Goal: Task Accomplishment & Management: Use online tool/utility

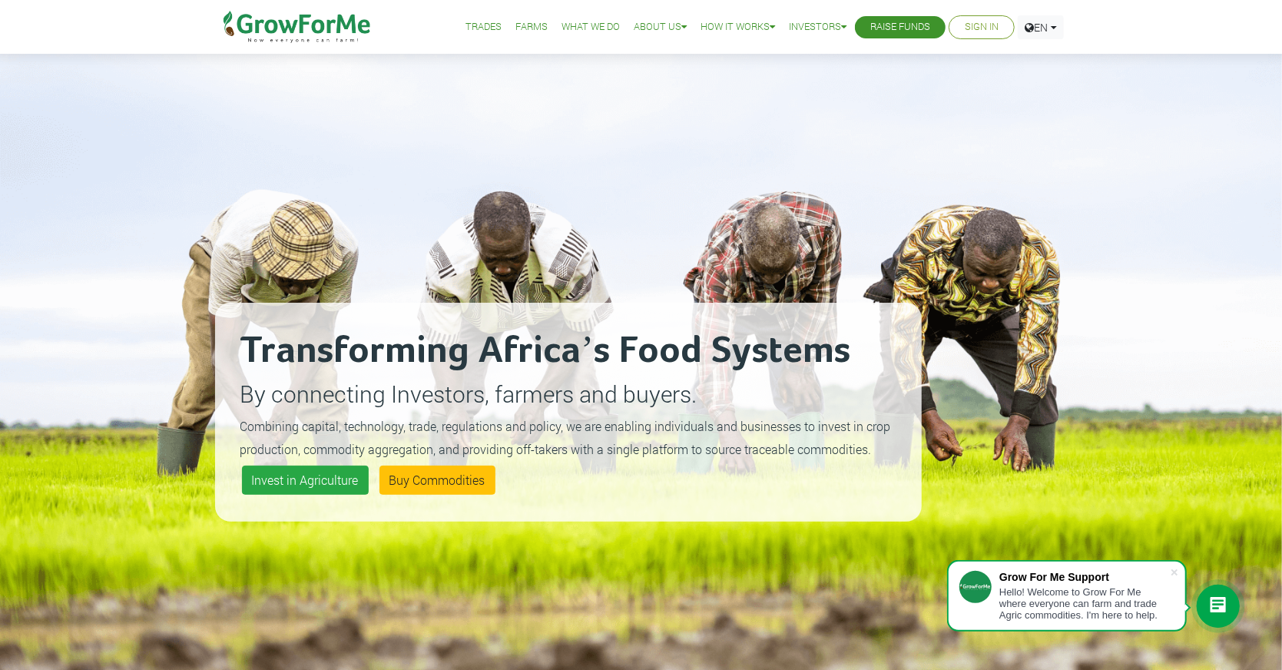
click at [961, 26] on link "Sign In" at bounding box center [982, 27] width 34 height 16
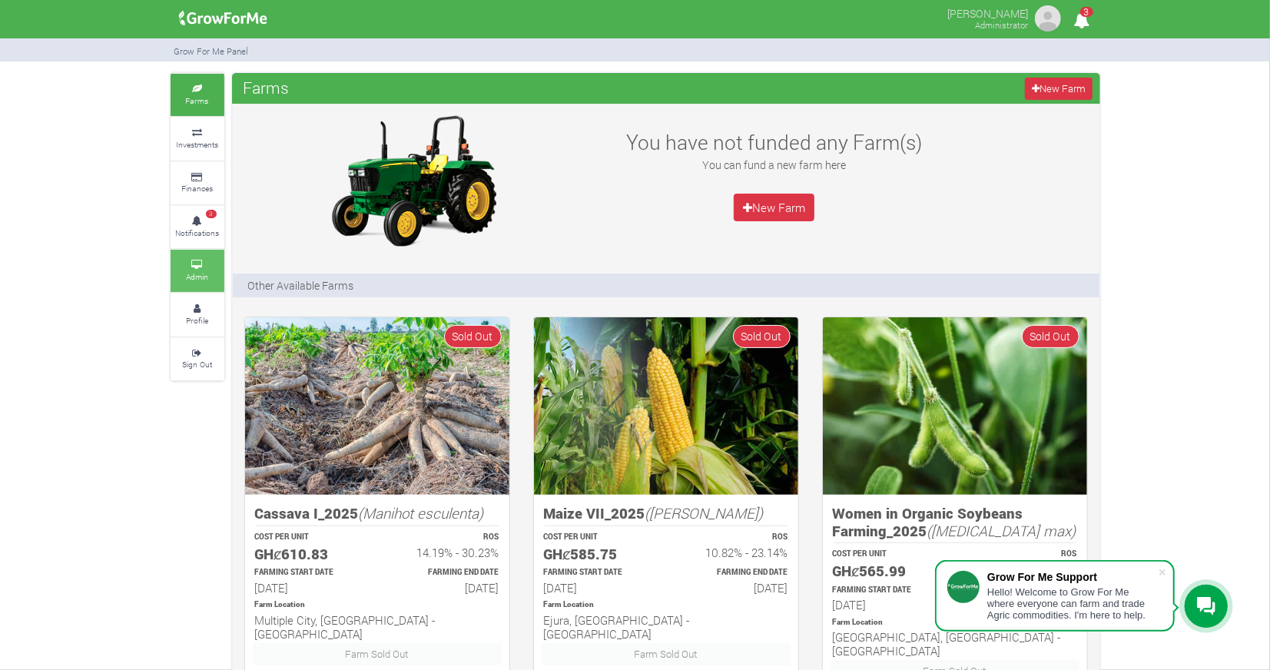
click at [205, 250] on link "Admin" at bounding box center [198, 271] width 54 height 42
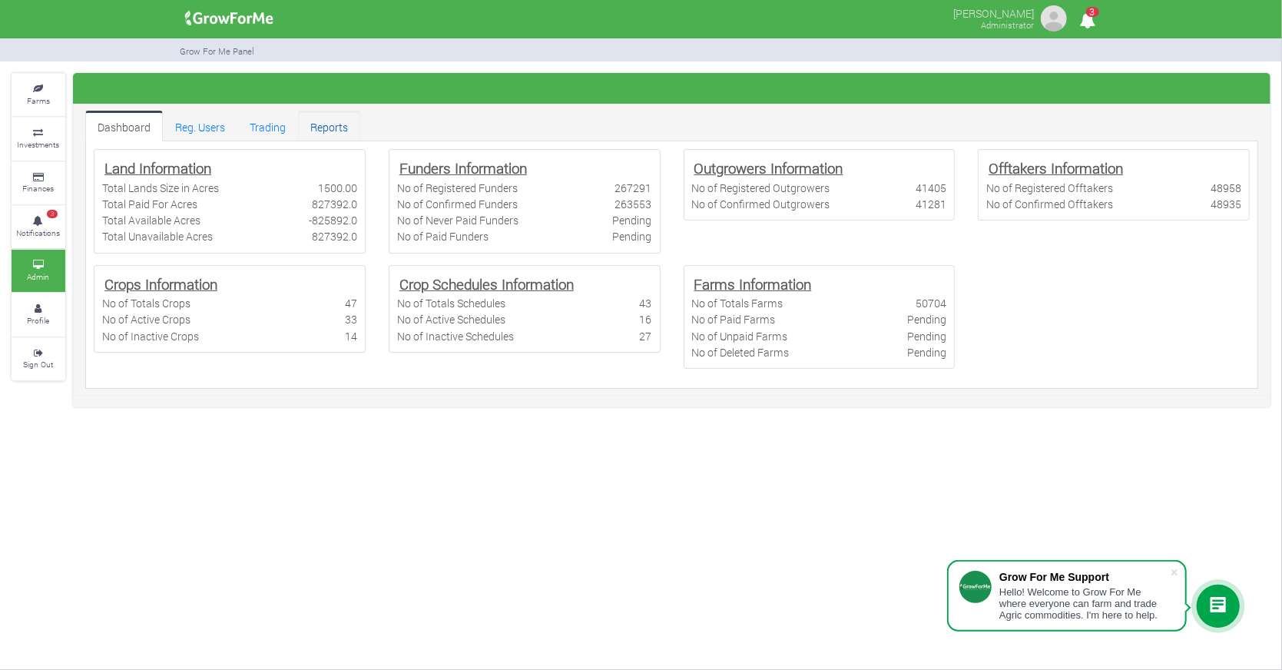
click at [322, 131] on link "Reports" at bounding box center [329, 126] width 62 height 31
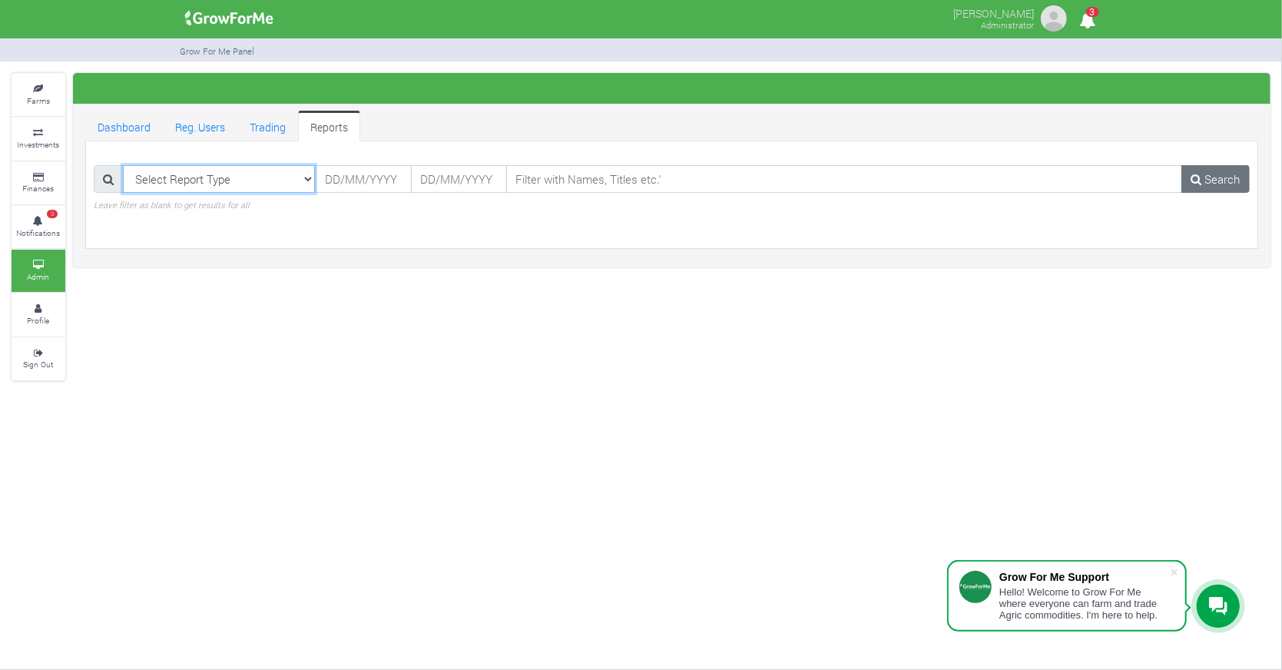
click at [304, 177] on select "Select Report Type Registered Users Web Registered Users Active Users Paid Fund…" at bounding box center [219, 179] width 193 height 28
select select "?reporttype=Registered Users"
click at [346, 181] on input "text" at bounding box center [363, 179] width 96 height 28
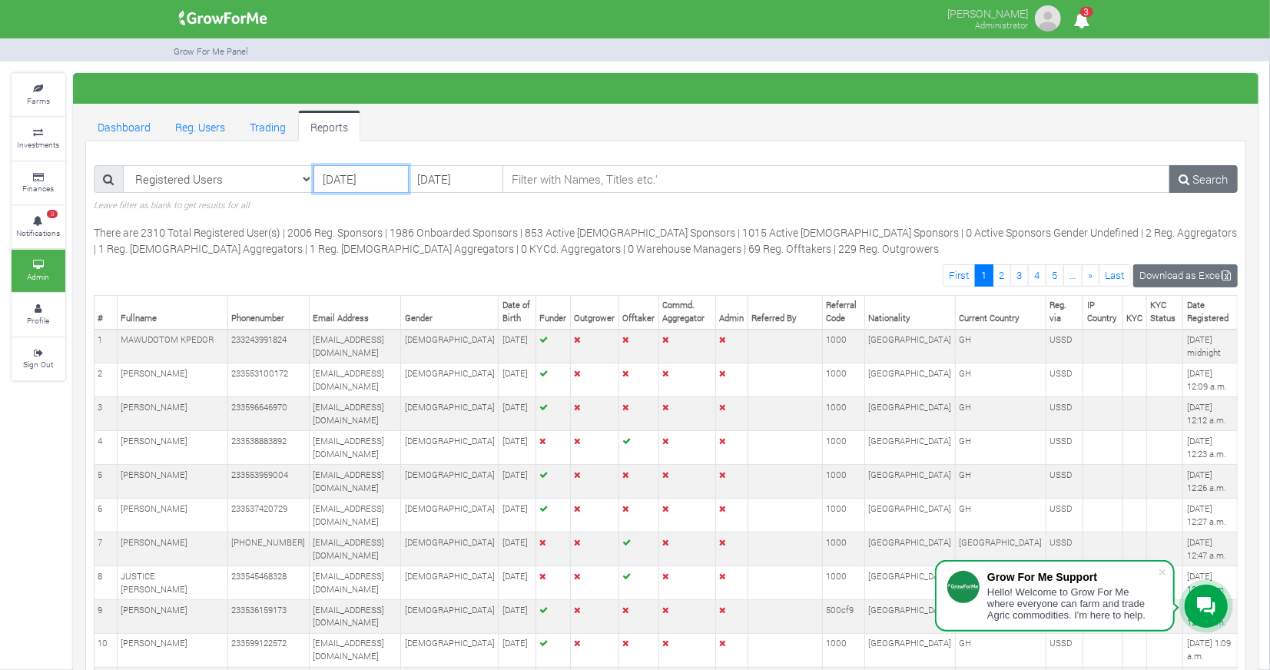
click at [372, 177] on input "[DATE]" at bounding box center [360, 179] width 95 height 28
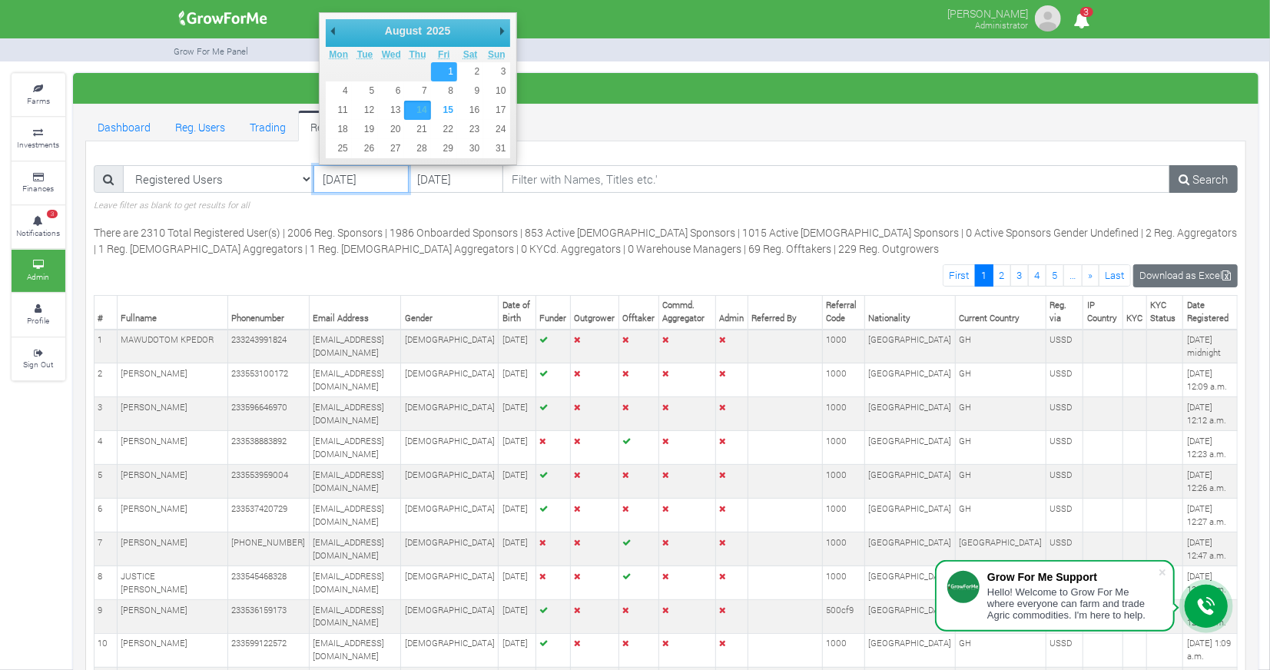
type input "[DATE]"
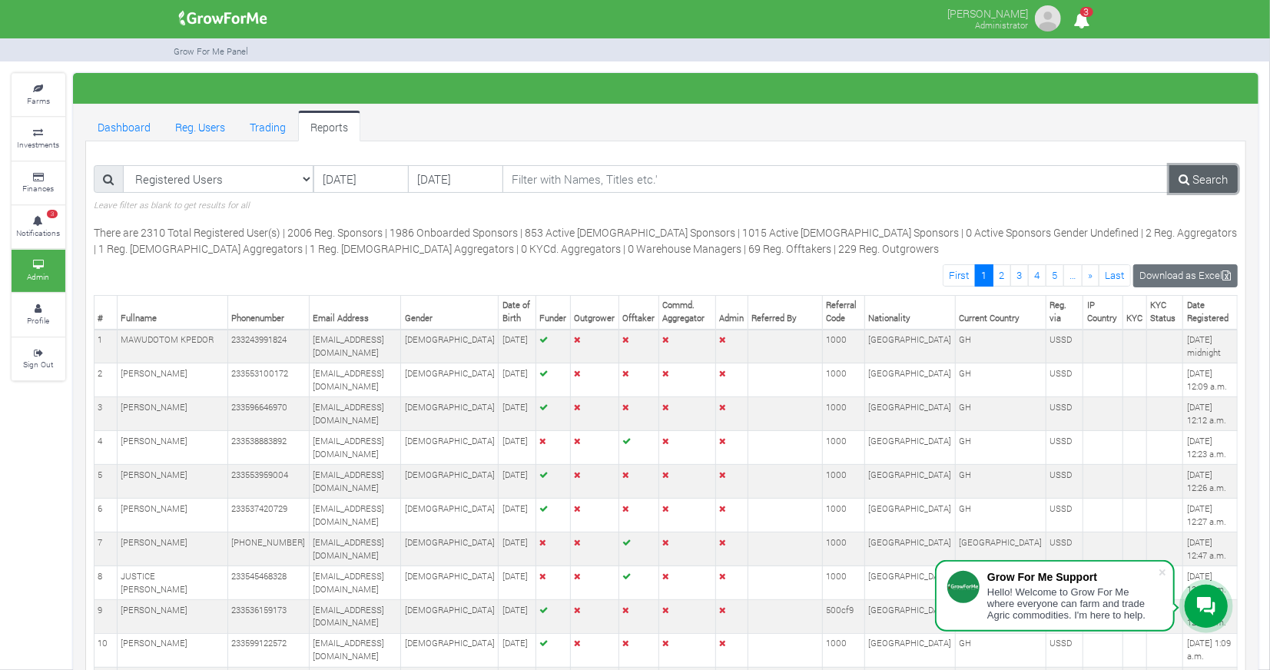
click at [1199, 169] on link "Search" at bounding box center [1203, 179] width 68 height 28
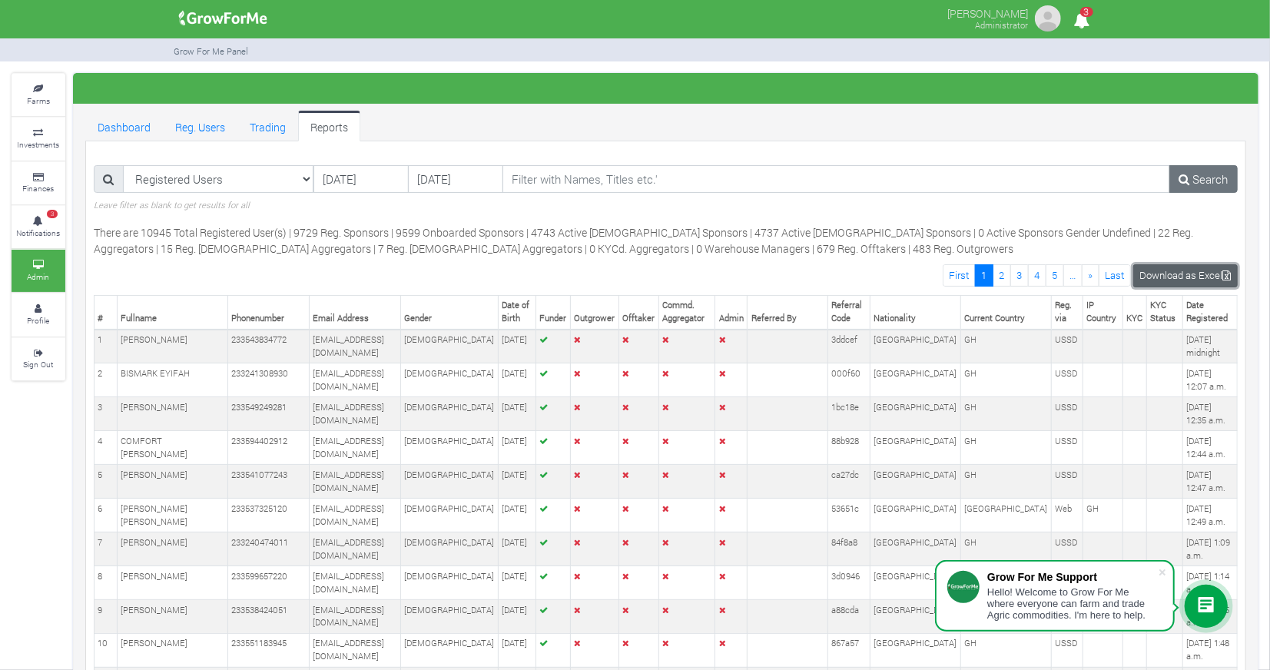
click at [1204, 277] on link "Download as Excel" at bounding box center [1185, 275] width 104 height 22
